Goal: Navigation & Orientation: Find specific page/section

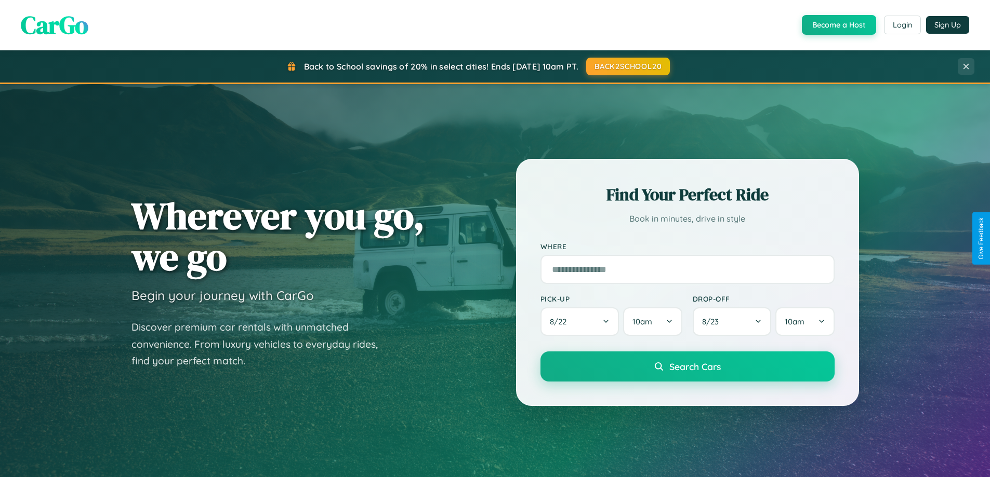
scroll to position [1999, 0]
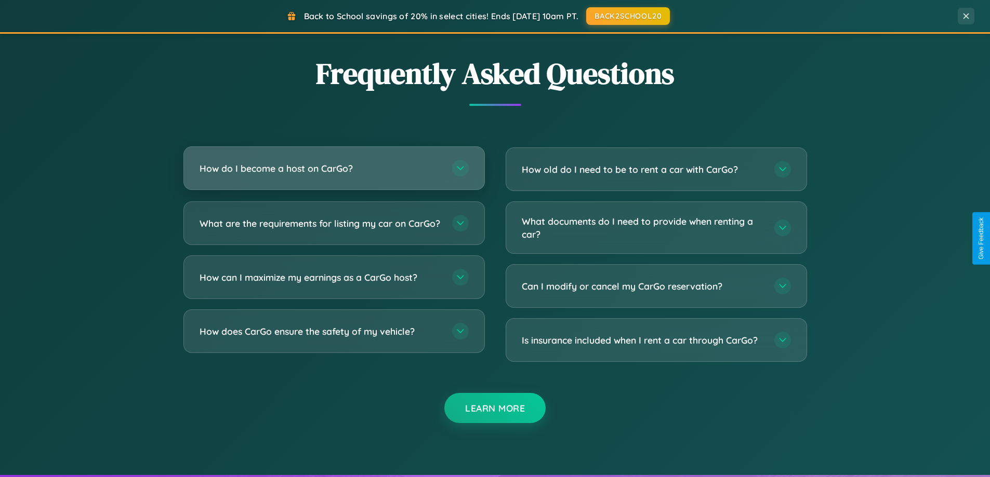
click at [334, 168] on h3 "How do I become a host on CarGo?" at bounding box center [320, 168] width 242 height 13
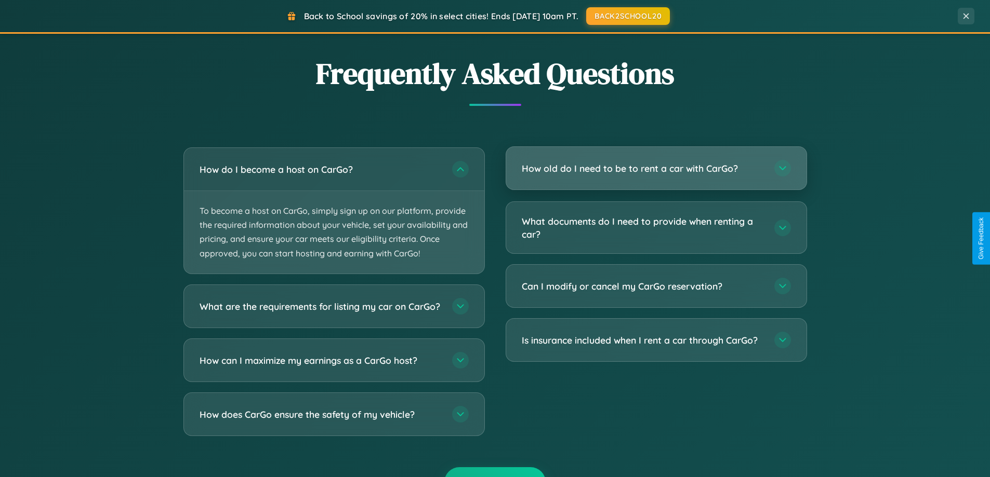
click at [656, 169] on h3 "How old do I need to be to rent a car with CarGo?" at bounding box center [643, 168] width 242 height 13
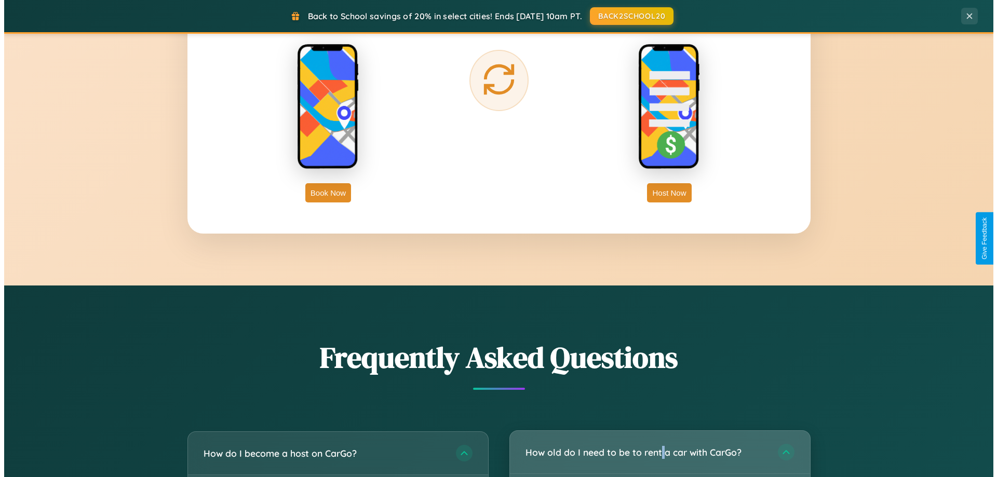
scroll to position [0, 0]
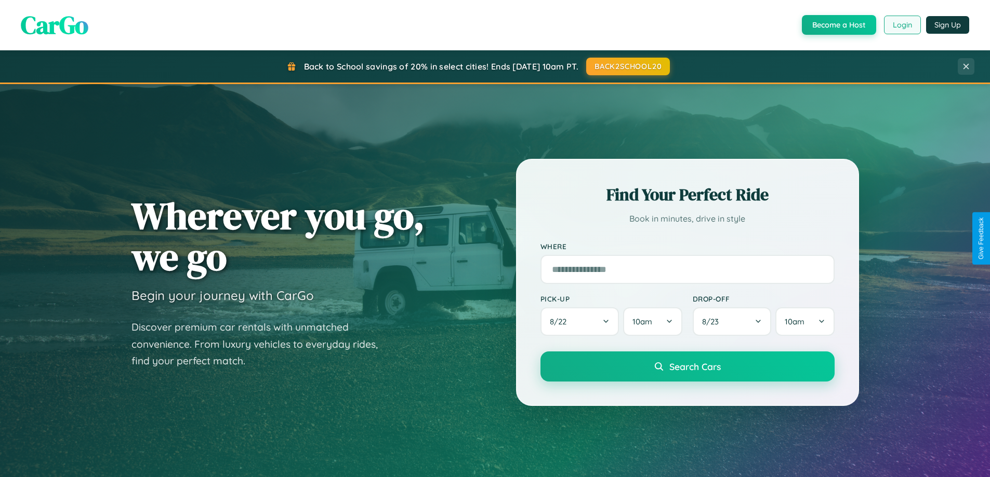
click at [901, 25] on button "Login" at bounding box center [902, 25] width 37 height 19
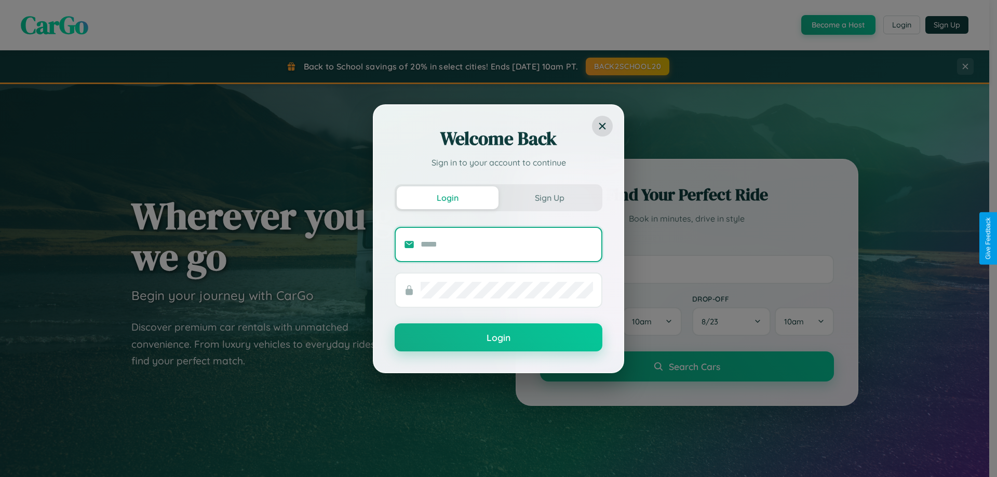
click at [507, 244] on input "text" at bounding box center [507, 244] width 172 height 17
type input "**********"
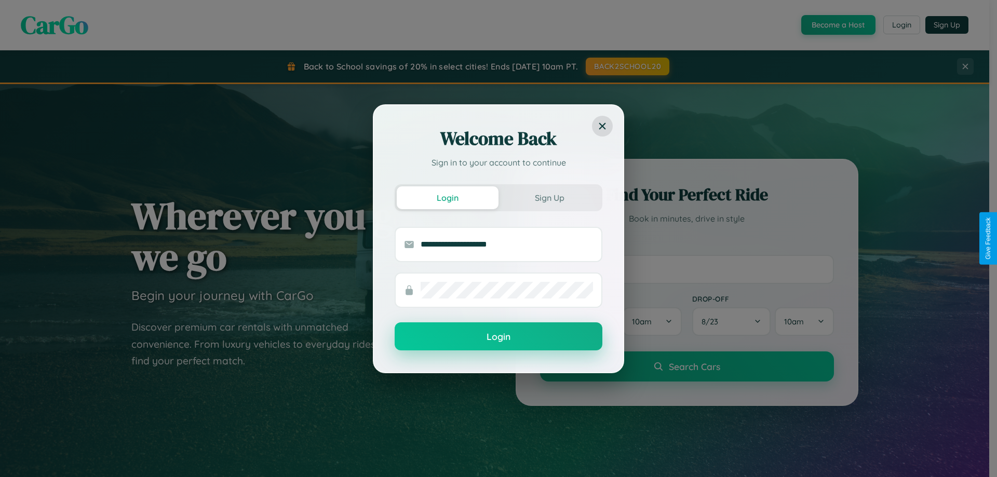
click at [499, 337] on button "Login" at bounding box center [499, 337] width 208 height 28
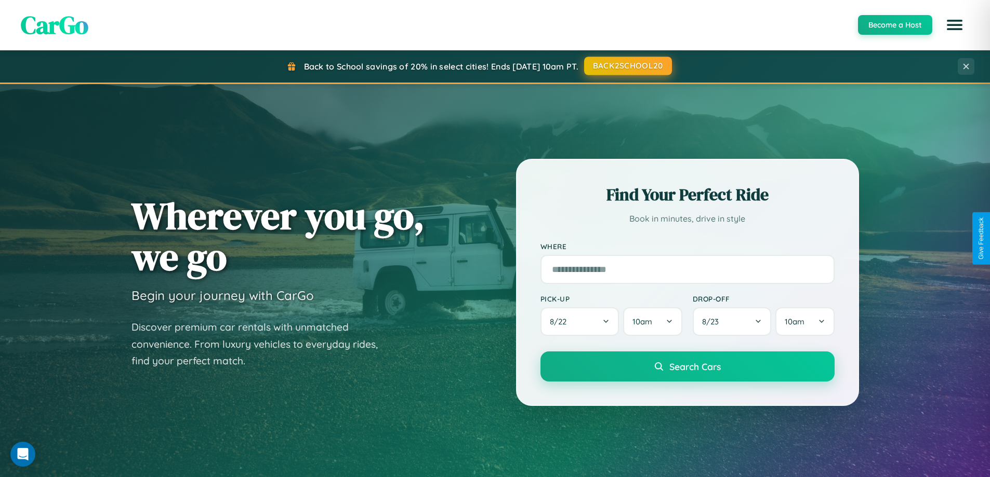
click at [627, 66] on button "BACK2SCHOOL20" at bounding box center [628, 66] width 88 height 19
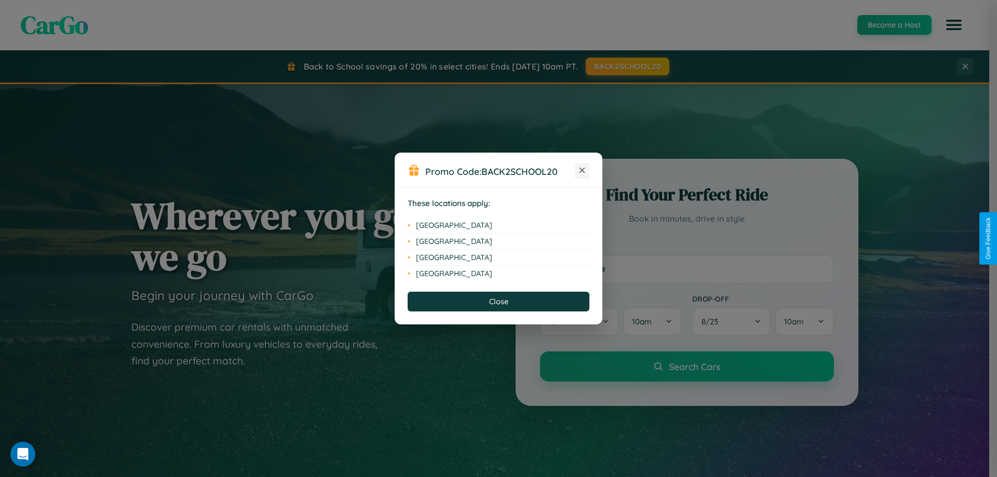
click at [582, 171] on icon at bounding box center [583, 171] width 6 height 6
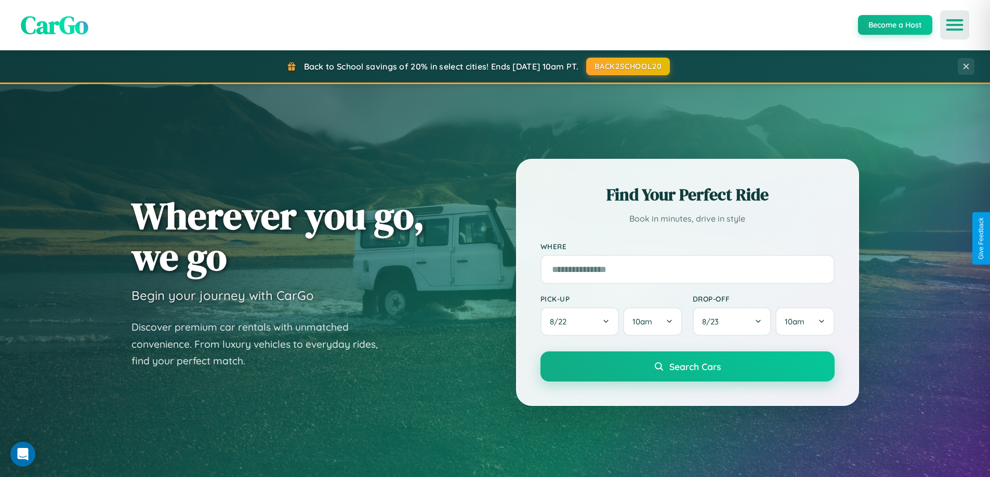
click at [954, 25] on icon "Open menu" at bounding box center [954, 24] width 15 height 9
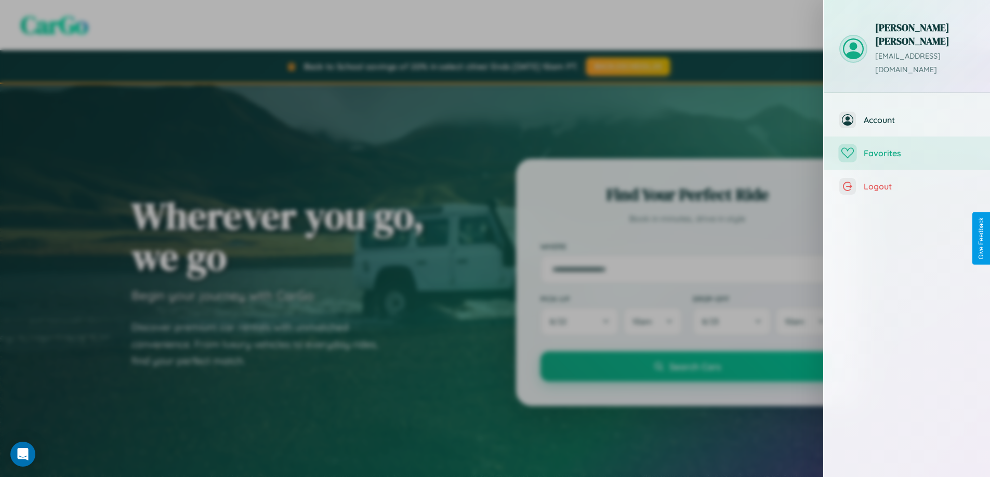
click at [907, 148] on span "Favorites" at bounding box center [918, 153] width 111 height 10
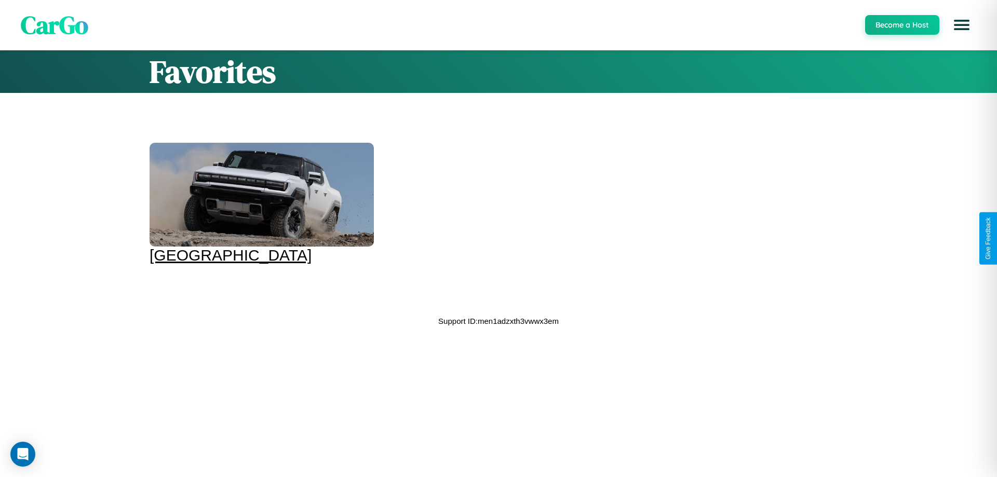
click at [260, 204] on div at bounding box center [262, 195] width 224 height 104
